Goal: Task Accomplishment & Management: Manage account settings

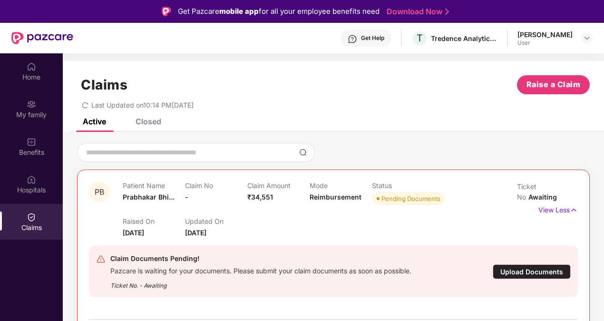
scroll to position [53, 0]
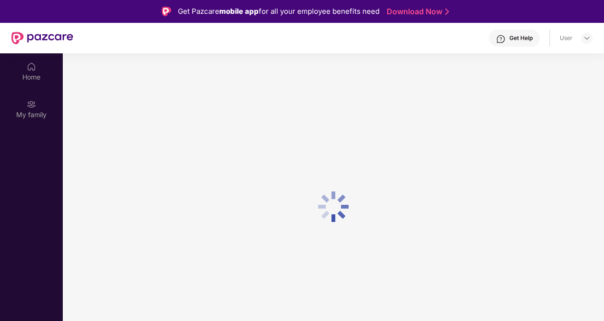
scroll to position [53, 0]
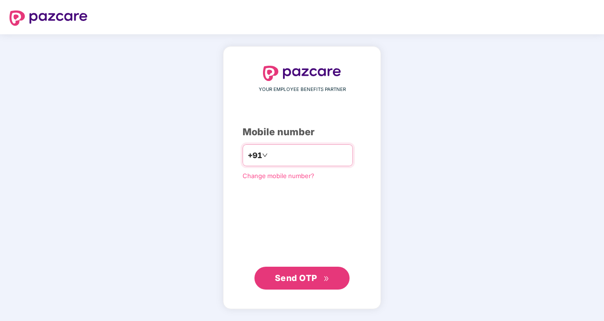
click at [296, 156] on input "number" at bounding box center [309, 155] width 78 height 15
type input "**********"
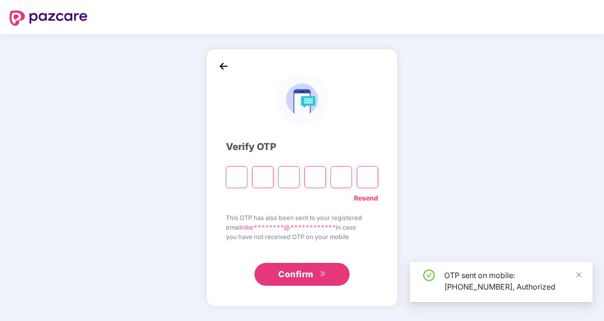
click at [236, 175] on input "Please enter verification code. Digit 1" at bounding box center [236, 177] width 21 height 22
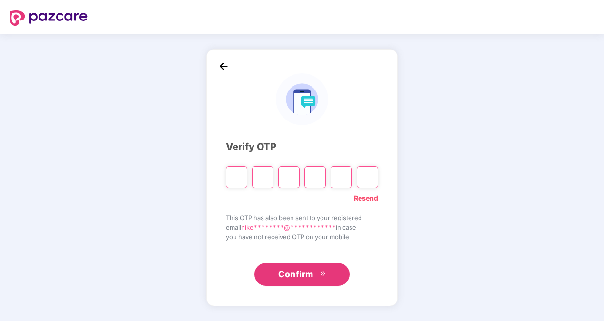
type input "*"
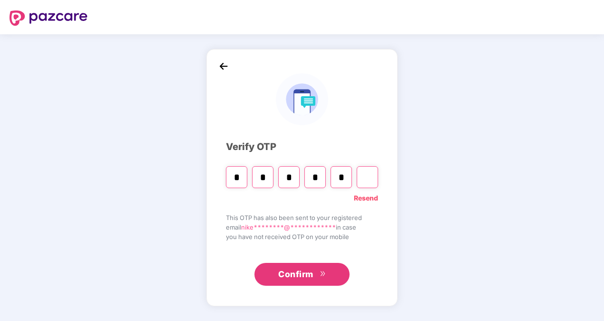
type input "*"
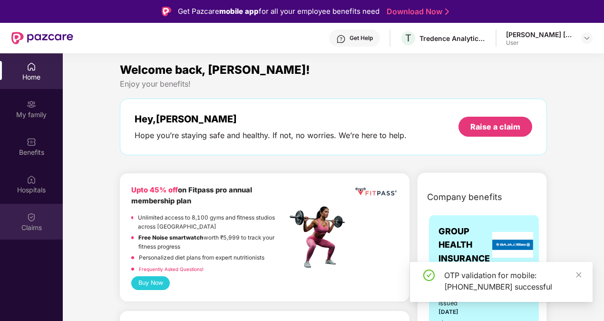
click at [37, 224] on div "Claims" at bounding box center [31, 228] width 63 height 10
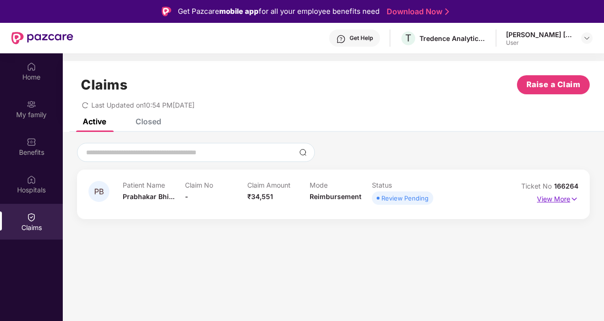
click at [571, 198] on img at bounding box center [575, 199] width 8 height 10
